Goal: Task Accomplishment & Management: Manage account settings

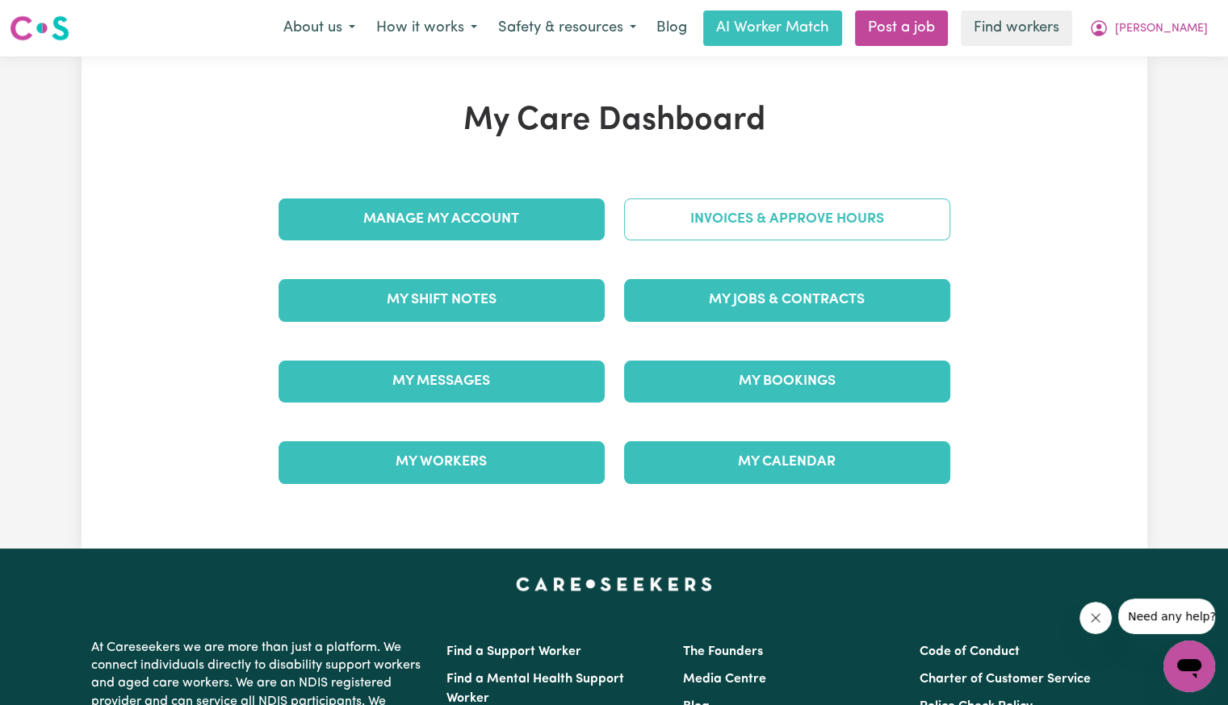
click at [685, 226] on link "Invoices & Approve Hours" at bounding box center [787, 220] width 326 height 42
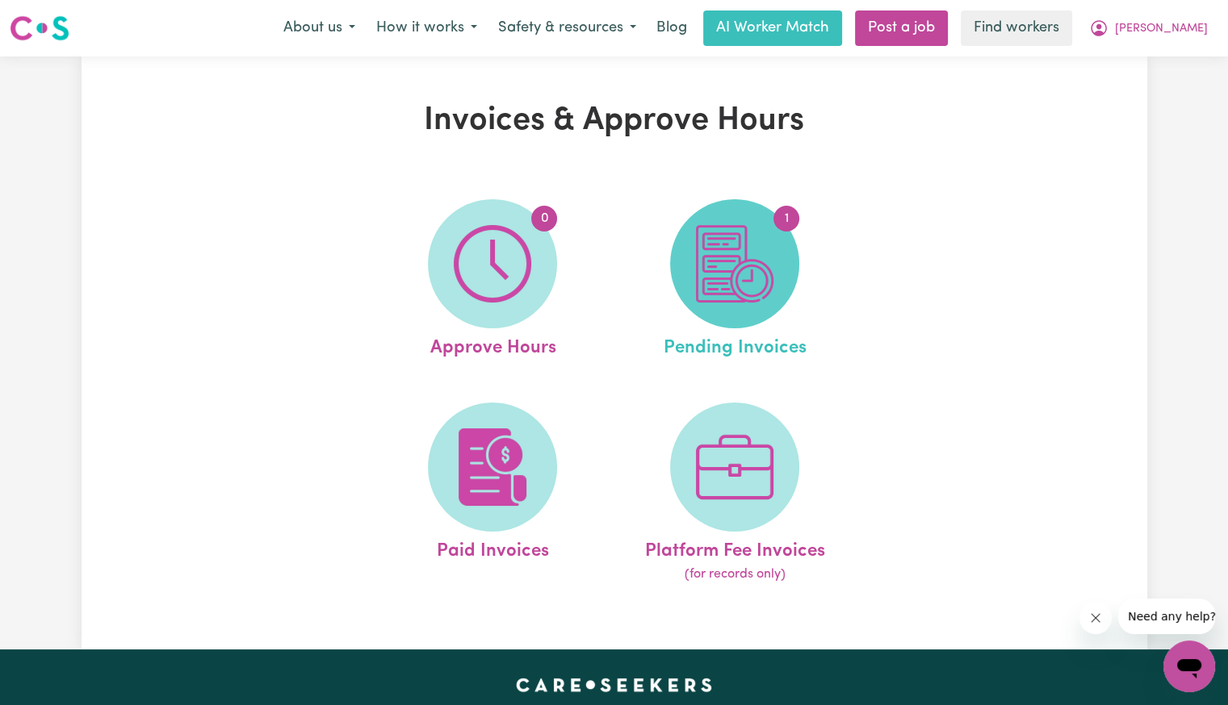
click at [723, 237] on img at bounding box center [734, 263] width 77 height 77
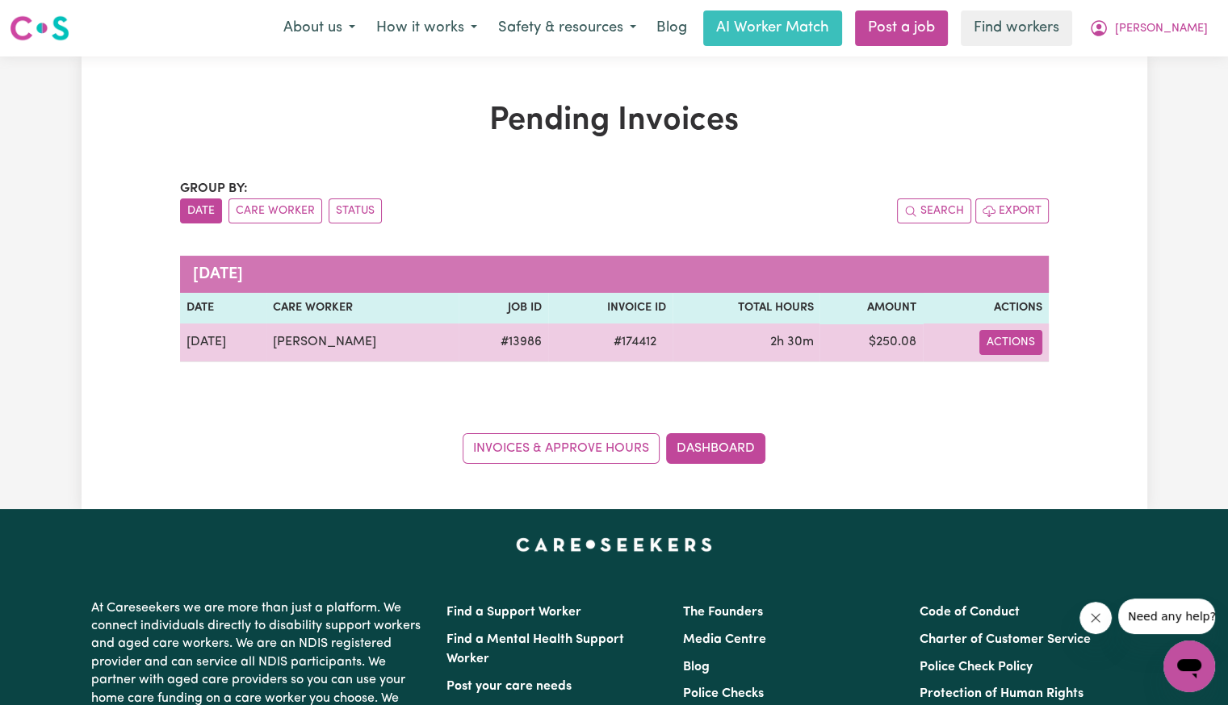
click at [990, 346] on button "Actions" at bounding box center [1010, 342] width 63 height 25
click at [998, 375] on icon "Download invoice #174412" at bounding box center [1004, 380] width 13 height 13
click at [610, 344] on span "# 174412" at bounding box center [635, 342] width 62 height 19
copy span "174412"
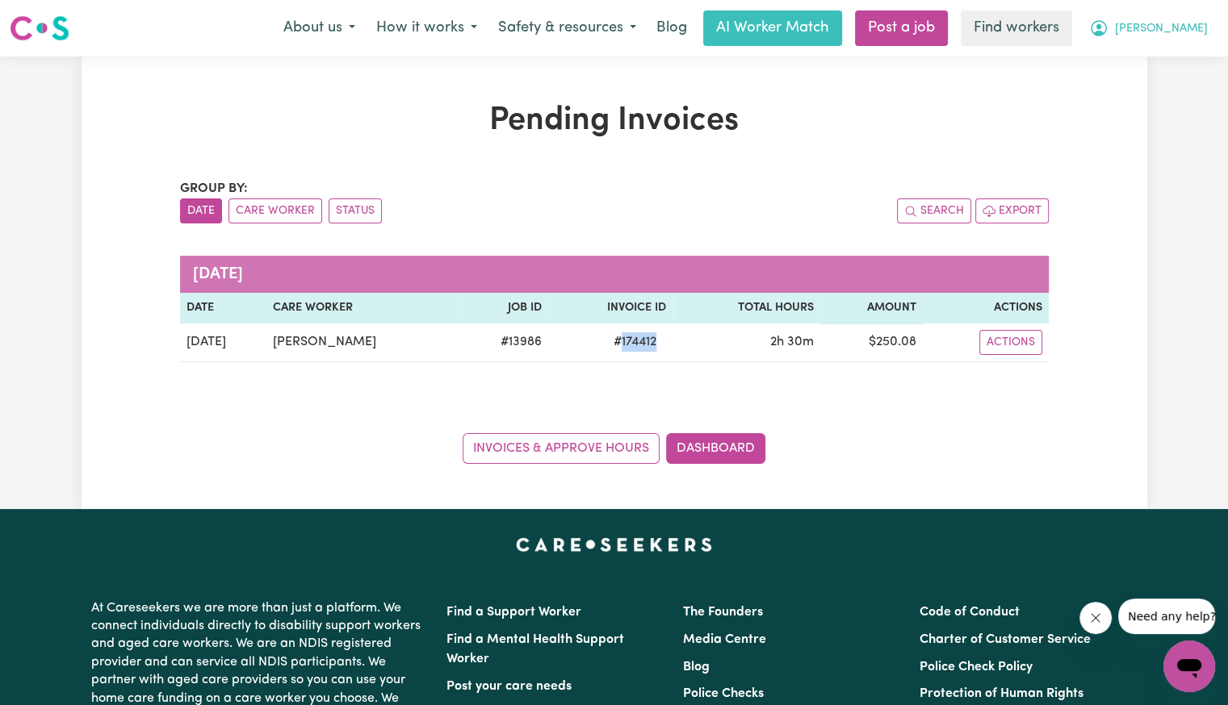
click at [1191, 33] on span "[PERSON_NAME]" at bounding box center [1161, 29] width 93 height 18
click at [1157, 91] on link "Logout" at bounding box center [1154, 92] width 128 height 31
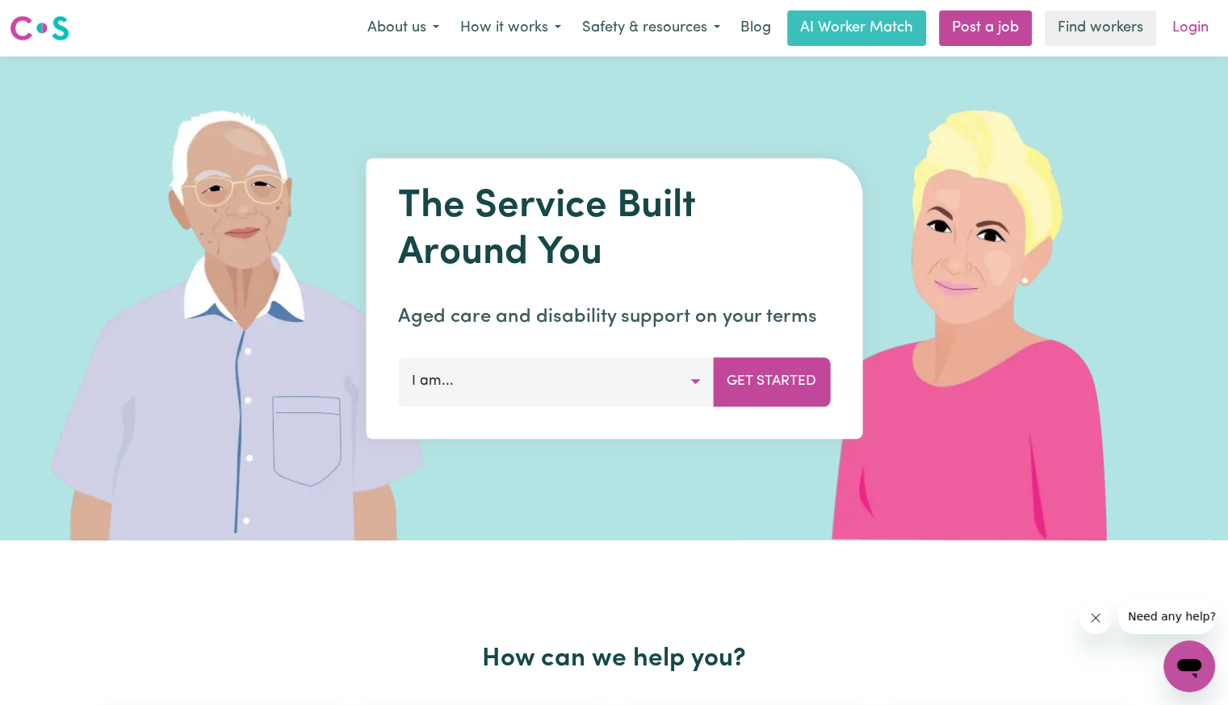
click at [1190, 30] on link "Login" at bounding box center [1190, 28] width 56 height 36
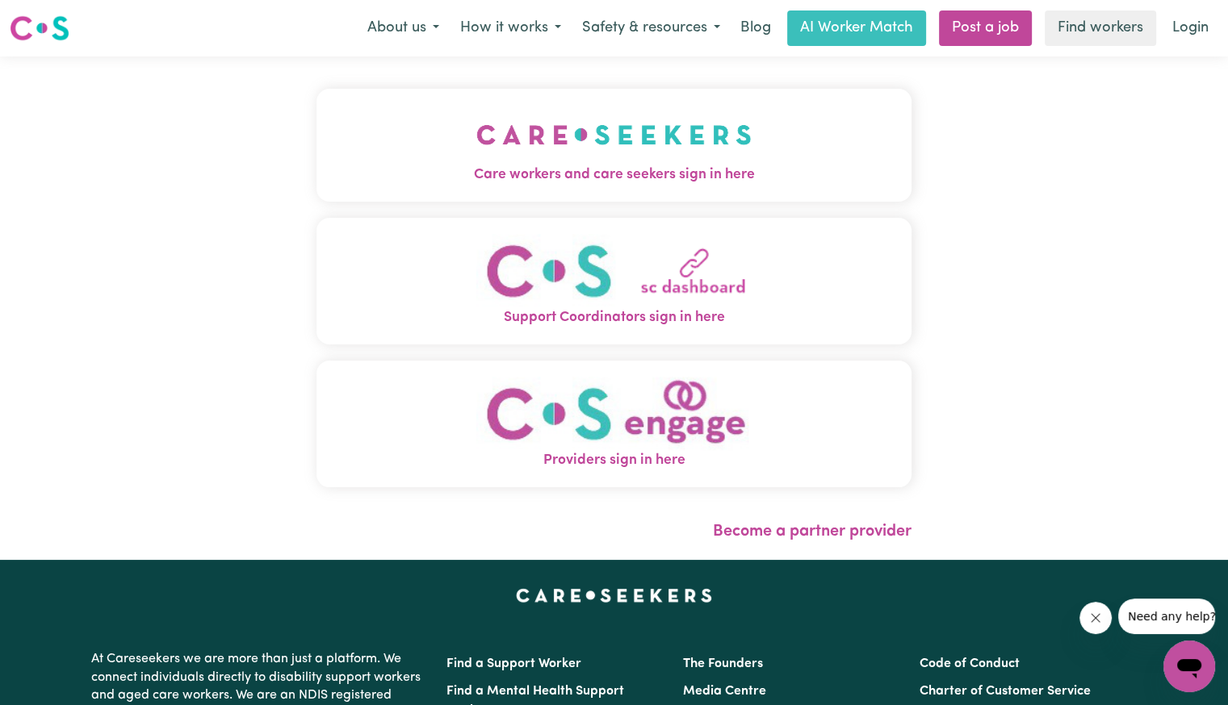
click at [512, 117] on img "Care workers and care seekers sign in here" at bounding box center [613, 135] width 275 height 60
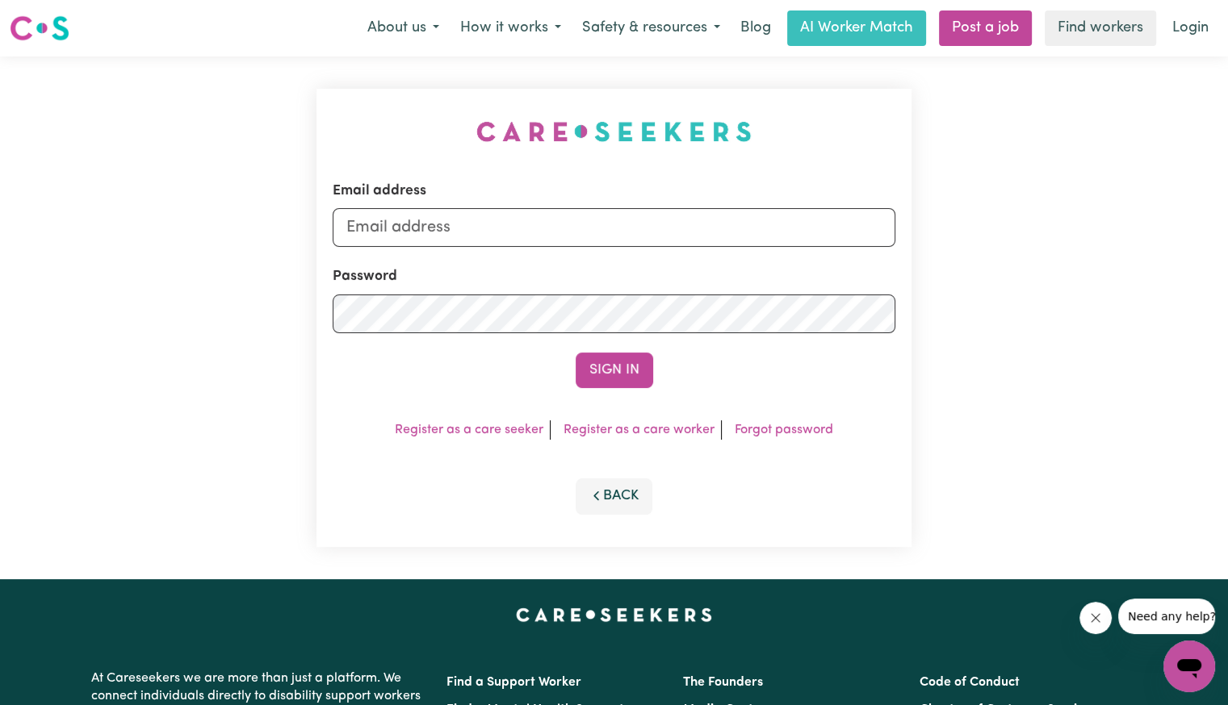
click at [539, 203] on div "Email address" at bounding box center [614, 214] width 563 height 66
click at [536, 220] on input "Email address" at bounding box center [614, 227] width 563 height 39
drag, startPoint x: 435, startPoint y: 222, endPoint x: 704, endPoint y: 266, distance: 272.3
click at [704, 266] on form "Email address [EMAIL_ADDRESS][DOMAIN_NAME] Password Sign In" at bounding box center [614, 284] width 563 height 207
paste input "[EMAIL_ADDRESS][DOMAIN_NAME]"
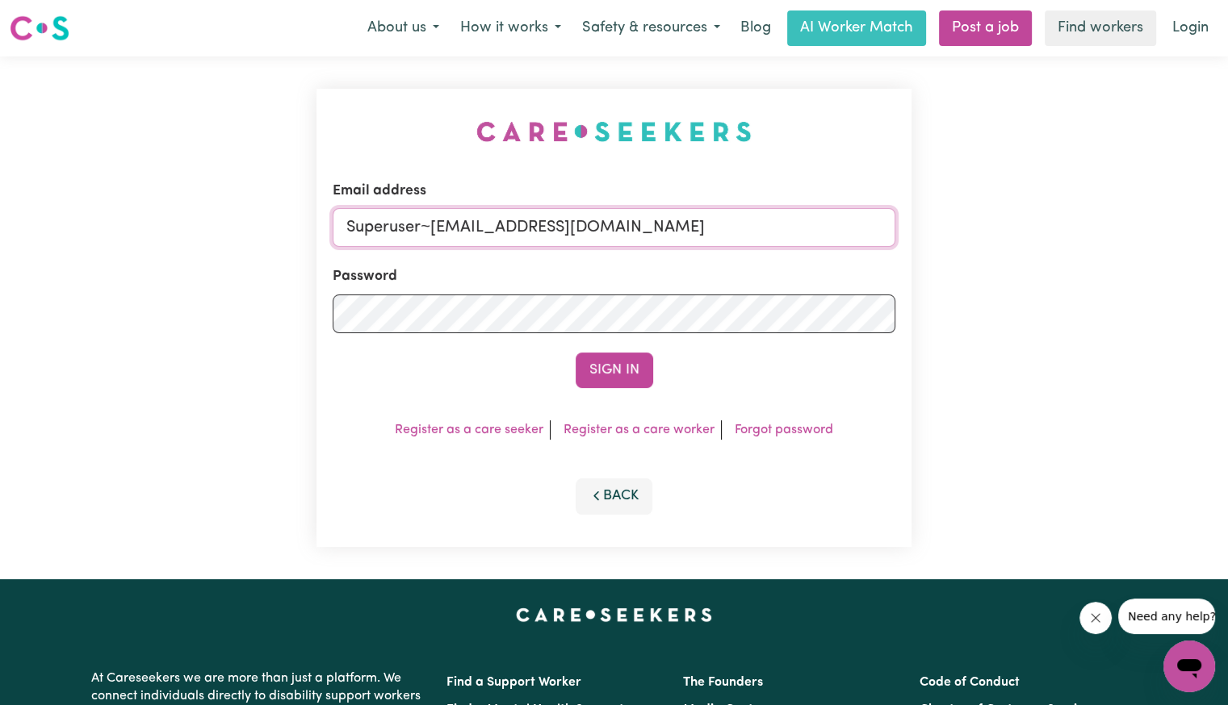
type input "Superuser~[EMAIL_ADDRESS][DOMAIN_NAME]"
click at [576, 353] on button "Sign In" at bounding box center [614, 371] width 77 height 36
